Goal: Task Accomplishment & Management: Complete application form

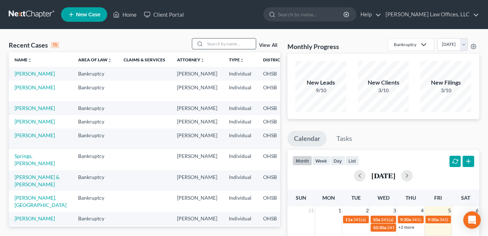
click at [236, 43] on input "search" at bounding box center [230, 44] width 51 height 11
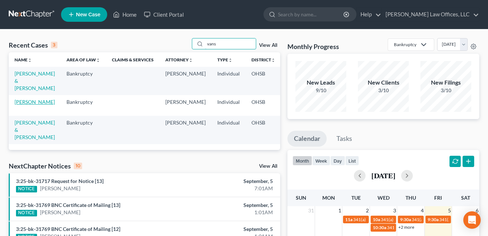
type input "vans"
click at [25, 105] on link "[PERSON_NAME]" at bounding box center [35, 102] width 40 height 6
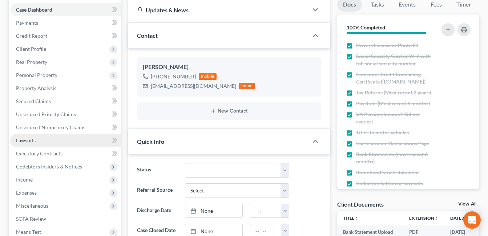
scroll to position [73, 0]
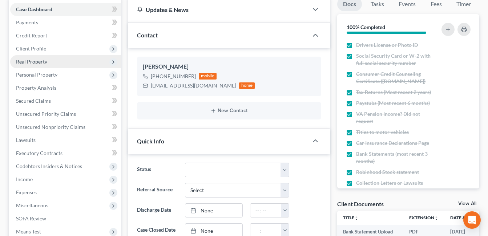
click at [35, 62] on span "Real Property" at bounding box center [31, 61] width 31 height 6
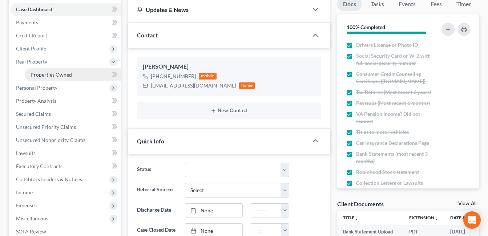
click at [52, 77] on span "Properties Owned" at bounding box center [51, 75] width 41 height 6
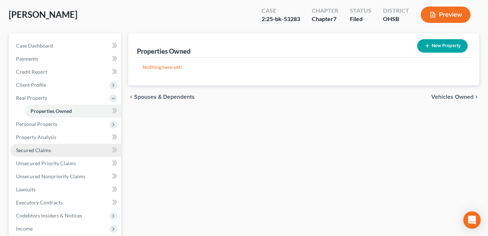
click at [45, 151] on span "Secured Claims" at bounding box center [33, 150] width 35 height 6
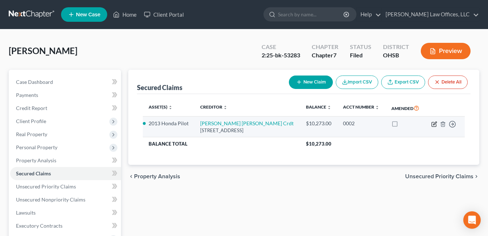
click at [434, 123] on icon "button" at bounding box center [434, 123] width 3 height 3
select select "36"
select select "2"
select select "3"
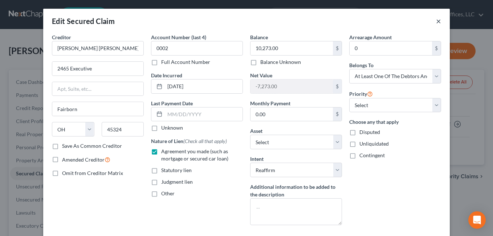
click at [437, 21] on button "×" at bounding box center [438, 21] width 5 height 9
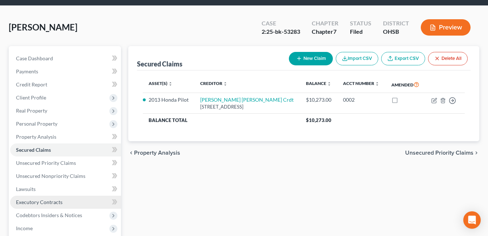
scroll to position [36, 0]
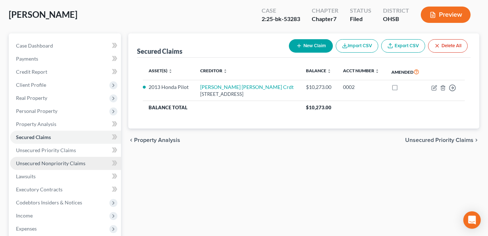
click at [60, 163] on span "Unsecured Nonpriority Claims" at bounding box center [50, 163] width 69 height 6
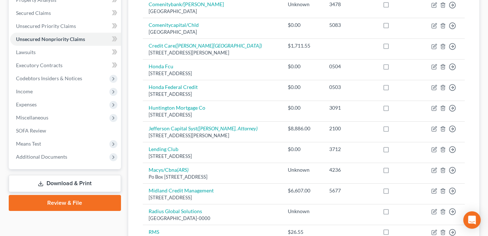
scroll to position [73, 0]
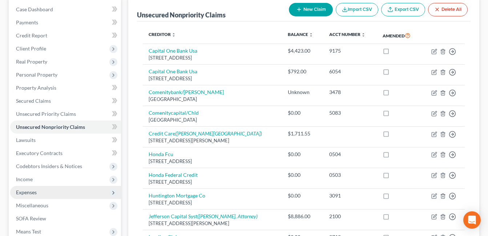
click at [31, 191] on span "Expenses" at bounding box center [26, 192] width 21 height 6
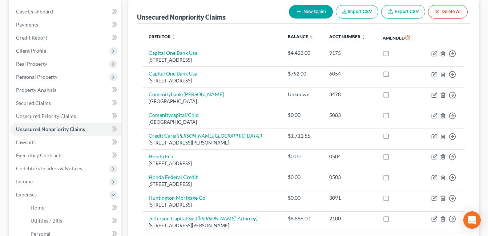
scroll to position [0, 0]
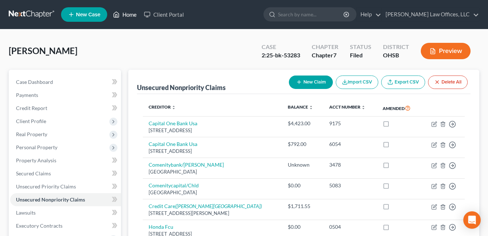
click at [125, 15] on link "Home" at bounding box center [124, 14] width 31 height 13
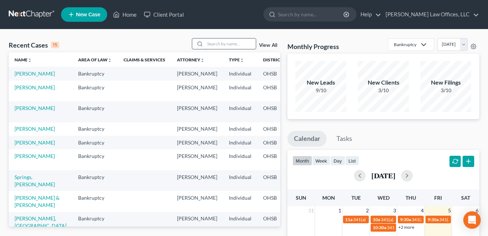
click at [219, 45] on input "search" at bounding box center [230, 44] width 51 height 11
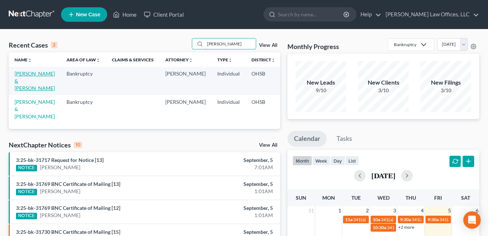
type input "[PERSON_NAME]"
click at [22, 79] on link "[PERSON_NAME] & [PERSON_NAME]" at bounding box center [35, 80] width 40 height 21
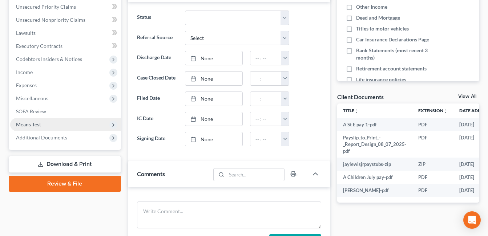
scroll to position [182, 0]
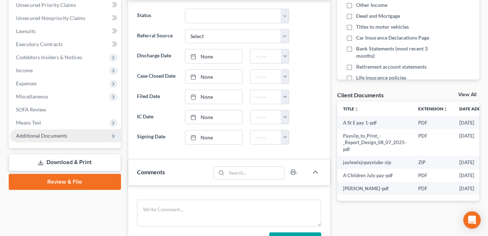
click at [62, 134] on span "Additional Documents" at bounding box center [41, 136] width 51 height 6
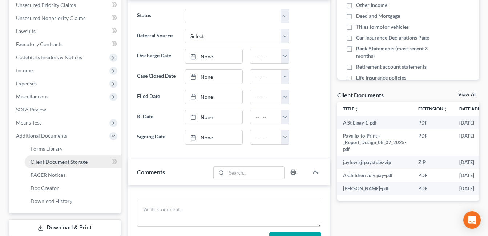
click at [66, 161] on span "Client Document Storage" at bounding box center [59, 162] width 57 height 6
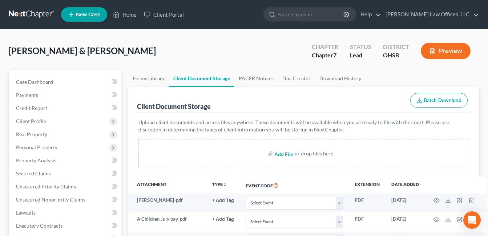
click at [287, 155] on input "file" at bounding box center [282, 153] width 17 height 13
type input "C:\fakepath\Paycheck-6246068_250806_153732.pdf"
click at [281, 157] on input "file" at bounding box center [282, 153] width 17 height 13
type input "C:\fakepath\Payslip_to_Print_-_Report_Design_09_04_2025.pdf"
click at [129, 11] on link "Home" at bounding box center [124, 14] width 31 height 13
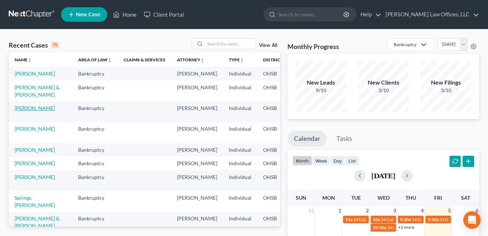
click at [30, 111] on link "[PERSON_NAME]" at bounding box center [35, 108] width 40 height 6
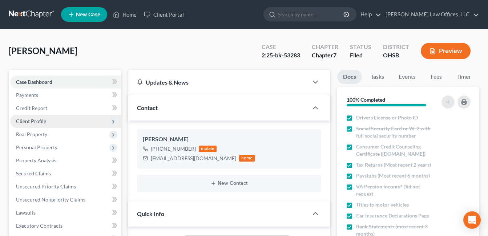
click at [34, 124] on span "Client Profile" at bounding box center [31, 121] width 30 height 6
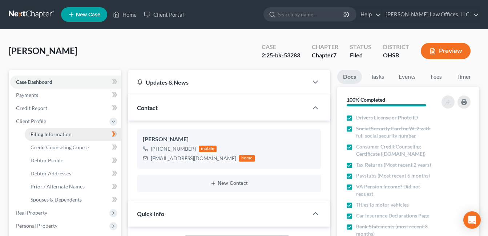
click at [47, 133] on span "Filing Information" at bounding box center [51, 134] width 41 height 6
select select "1"
select select "0"
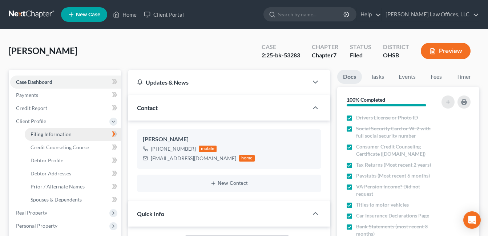
select select "36"
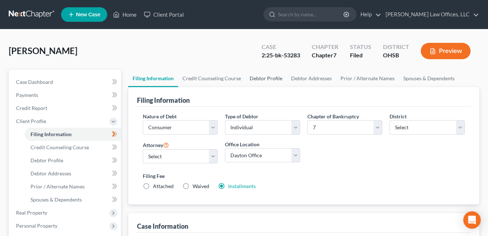
click at [274, 77] on link "Debtor Profile" at bounding box center [265, 78] width 41 height 17
select select "1"
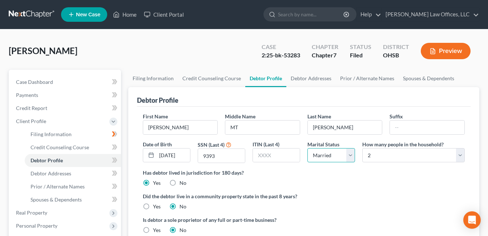
click at [349, 155] on select "Select Single Married Separated Divorced Widowed" at bounding box center [331, 155] width 48 height 15
select select "2"
click at [307, 148] on select "Select Single Married Separated Divorced Widowed" at bounding box center [331, 155] width 48 height 15
click at [303, 146] on div "ITIN (Last 4)" at bounding box center [276, 152] width 55 height 23
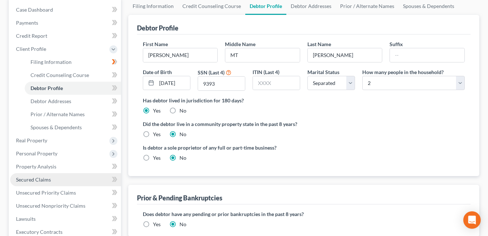
scroll to position [73, 0]
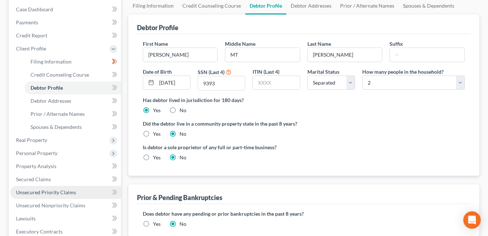
click at [49, 192] on span "Unsecured Priority Claims" at bounding box center [46, 192] width 60 height 6
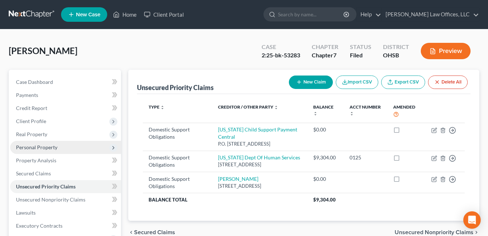
click at [25, 144] on span "Personal Property" at bounding box center [65, 147] width 111 height 13
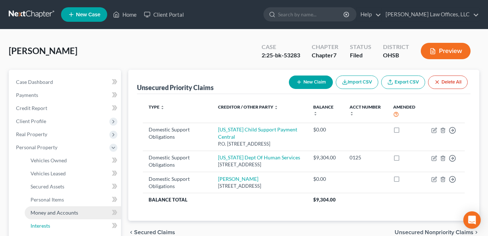
click at [37, 225] on span "Interests" at bounding box center [41, 226] width 20 height 6
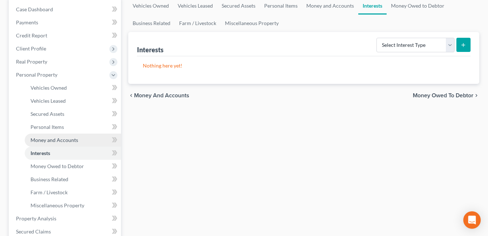
click at [50, 141] on span "Money and Accounts" at bounding box center [55, 140] width 48 height 6
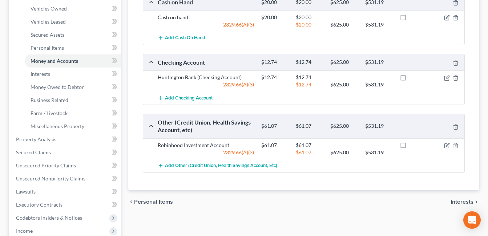
scroll to position [145, 0]
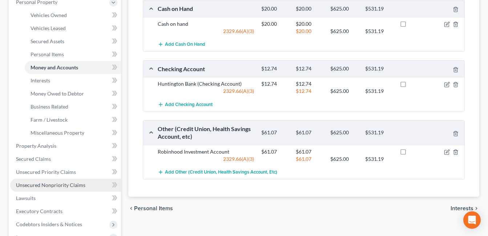
click at [46, 185] on span "Unsecured Nonpriority Claims" at bounding box center [50, 185] width 69 height 6
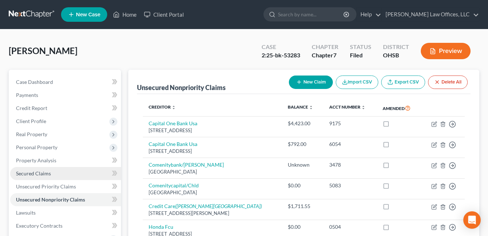
click at [53, 176] on link "Secured Claims" at bounding box center [65, 173] width 111 height 13
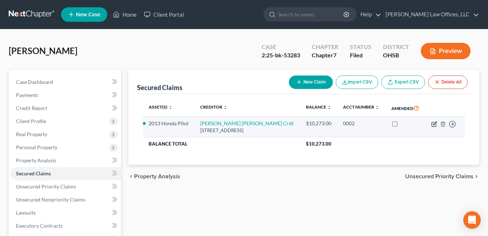
click at [434, 122] on icon "button" at bounding box center [434, 124] width 6 height 6
select select "36"
select select "3"
select select "2"
select select "3"
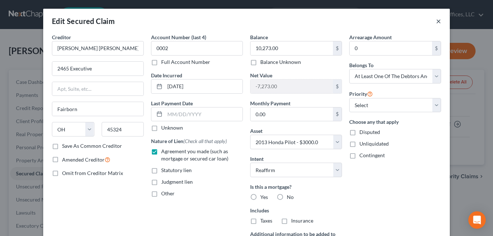
click at [437, 21] on button "×" at bounding box center [438, 21] width 5 height 9
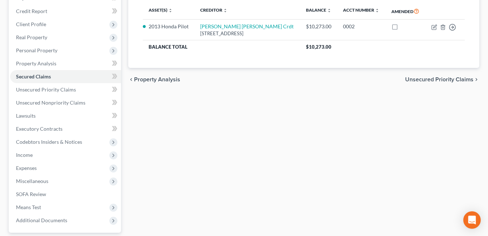
scroll to position [90, 0]
